Goal: Information Seeking & Learning: Learn about a topic

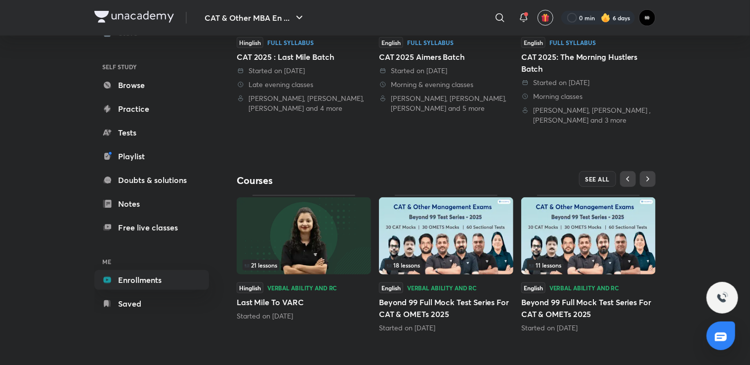
scroll to position [314, 0]
click at [602, 175] on span "SEE ALL" at bounding box center [598, 178] width 25 height 7
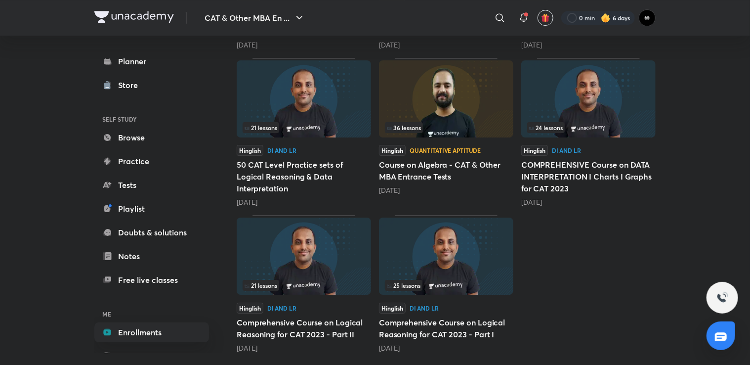
scroll to position [1613, 0]
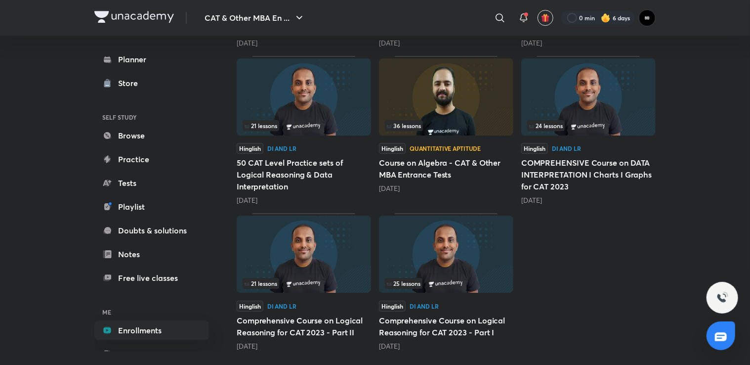
click at [328, 256] on img at bounding box center [304, 254] width 134 height 77
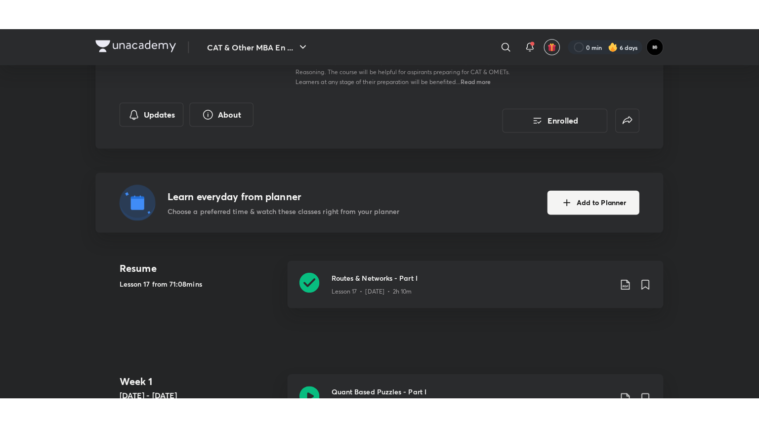
scroll to position [198, 0]
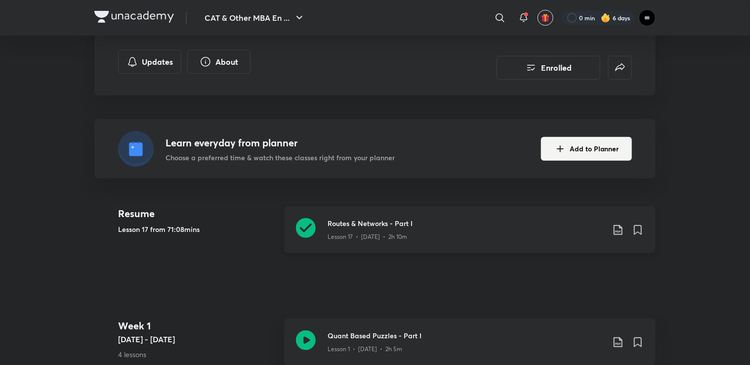
click at [436, 231] on div "Lesson 17 • [DATE] • 2h 10m" at bounding box center [466, 234] width 277 height 13
